Goal: Task Accomplishment & Management: Manage account settings

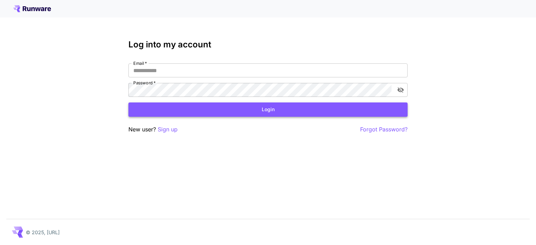
type input "**********"
click at [211, 113] on button "Login" at bounding box center [267, 110] width 279 height 14
